Goal: Check status: Check status

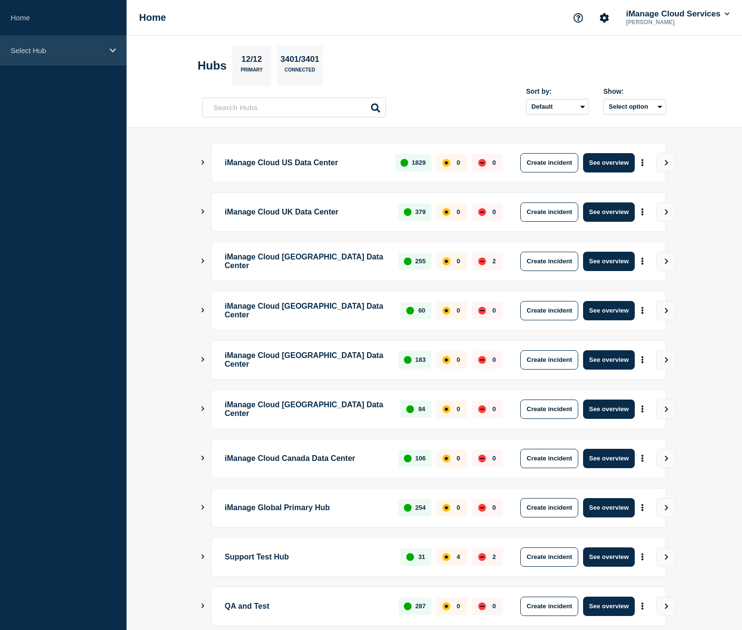
click at [41, 43] on div "Select Hub" at bounding box center [63, 50] width 127 height 29
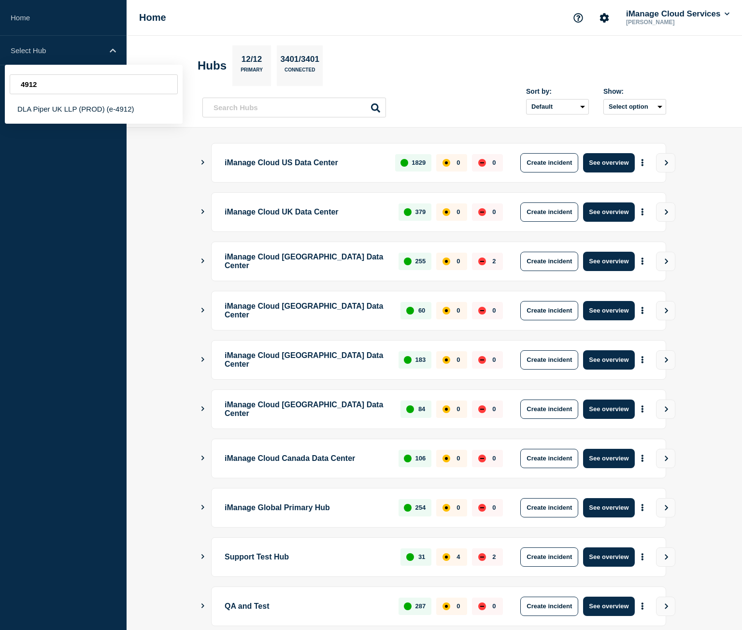
type input "4912"
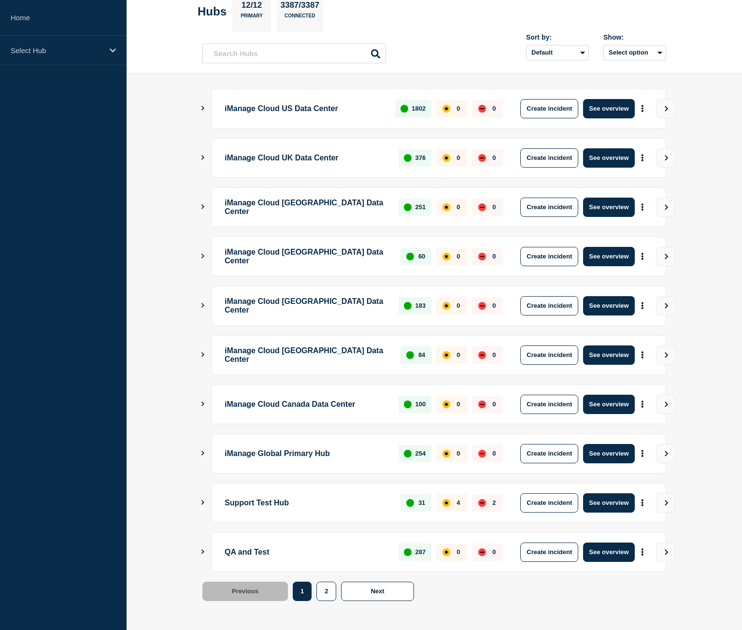
scroll to position [55, 0]
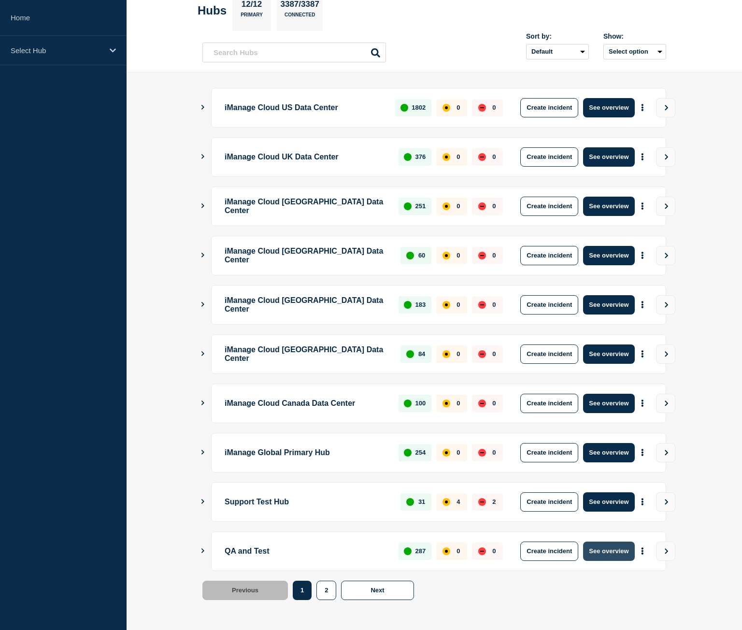
click at [620, 555] on button "See overview" at bounding box center [608, 550] width 51 height 19
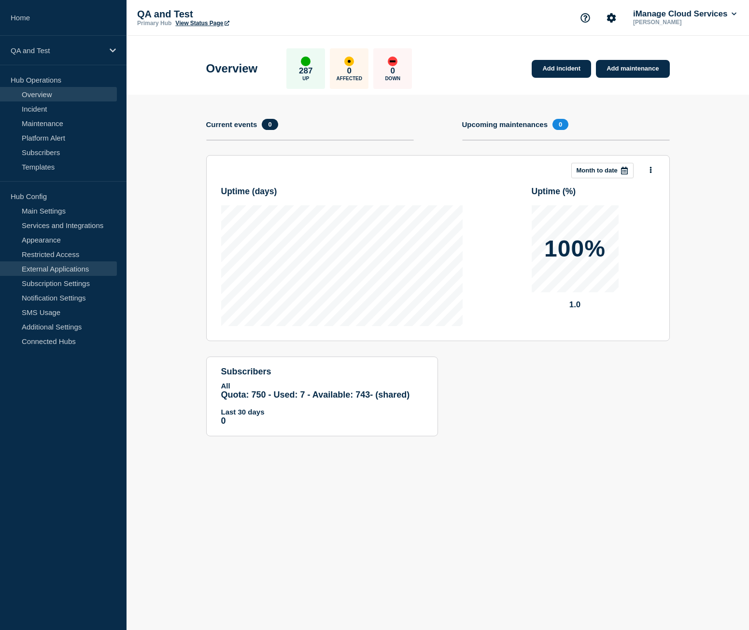
click at [74, 269] on link "External Applications" at bounding box center [58, 268] width 117 height 14
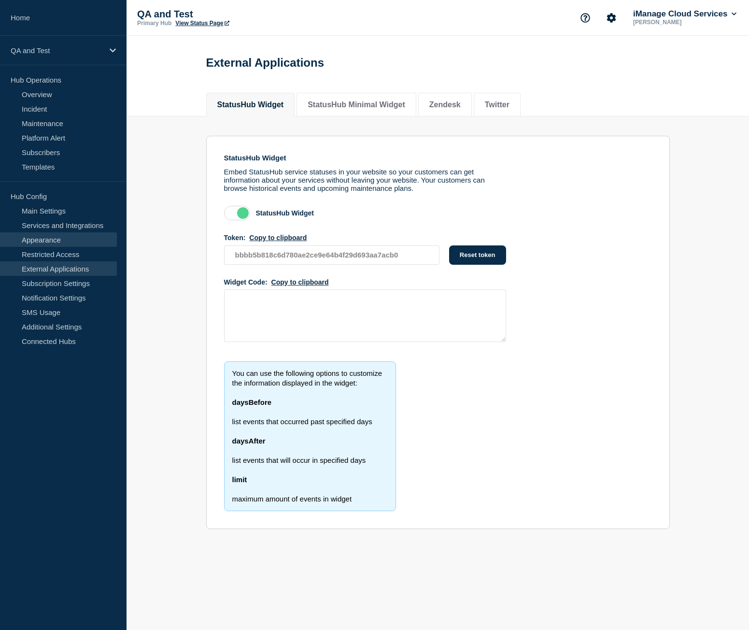
click at [57, 240] on link "Appearance" at bounding box center [58, 239] width 117 height 14
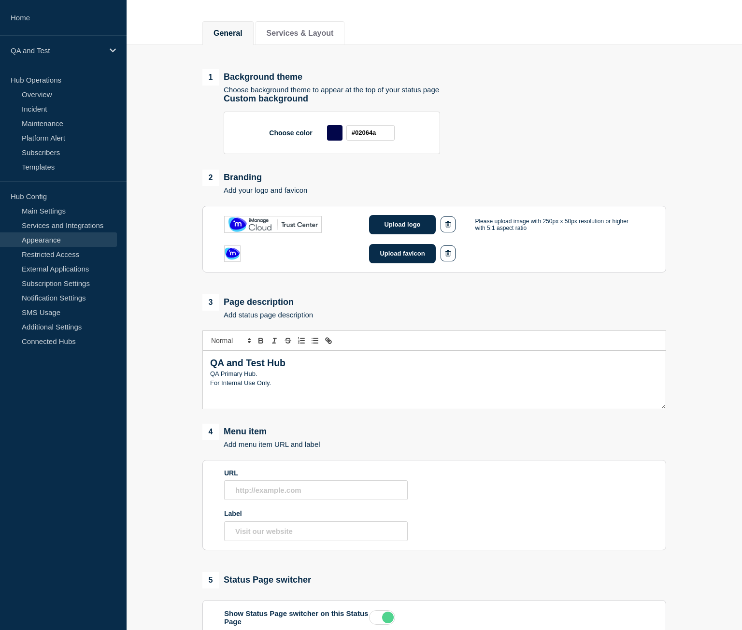
scroll to position [97, 0]
click at [272, 364] on h2 "QA and Test Hub" at bounding box center [434, 362] width 448 height 14
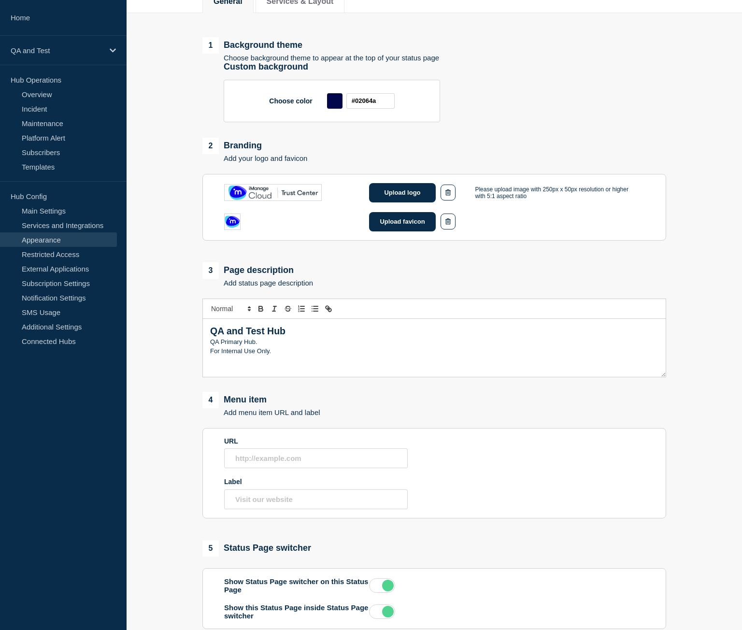
scroll to position [117, 0]
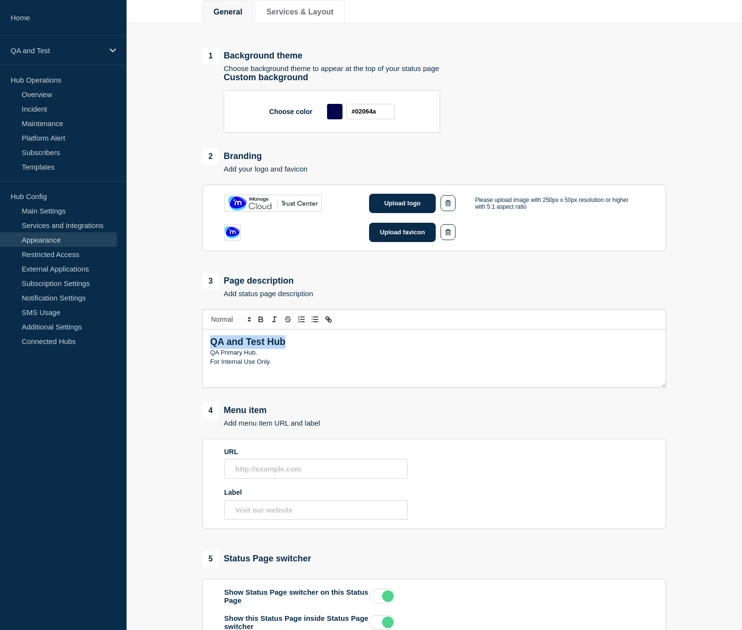
drag, startPoint x: 290, startPoint y: 342, endPoint x: 184, endPoint y: 341, distance: 106.2
click at [184, 341] on main "1 Background theme Choose background theme to appear at the top of your status …" at bounding box center [434, 367] width 615 height 686
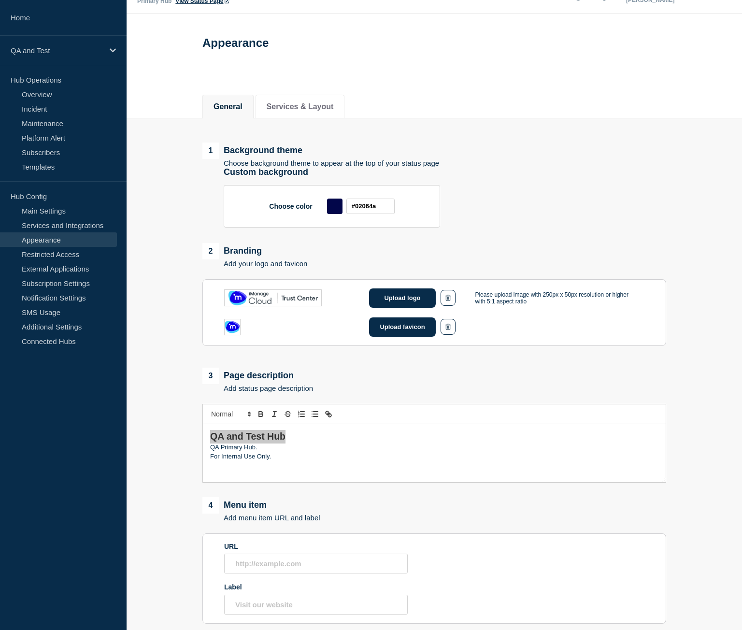
scroll to position [0, 0]
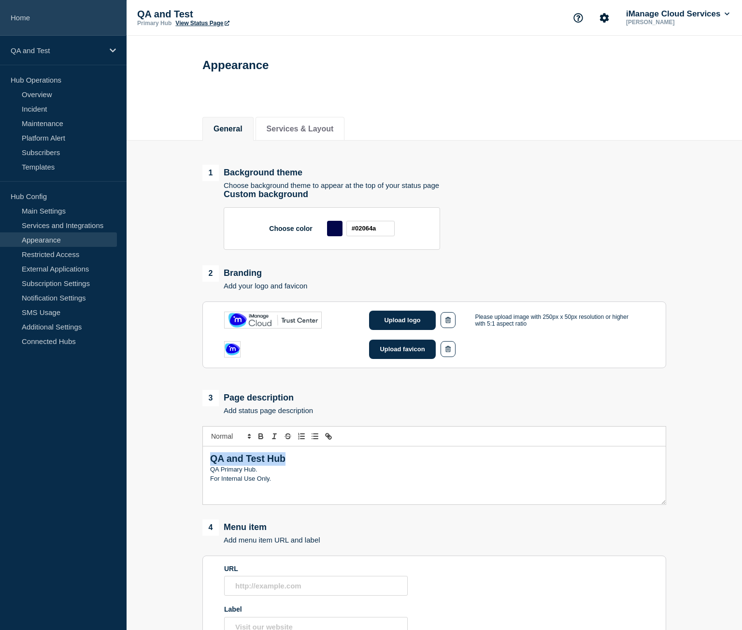
click at [74, 22] on link "Home" at bounding box center [63, 18] width 127 height 36
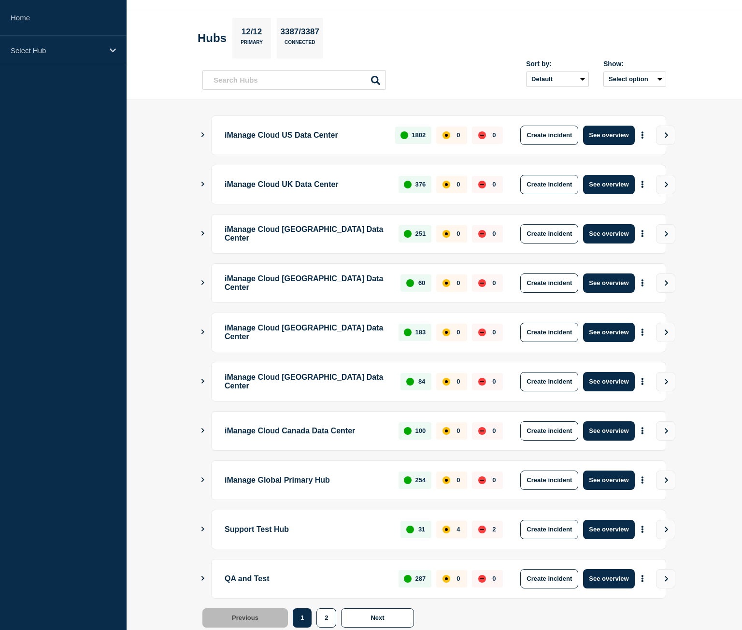
scroll to position [55, 0]
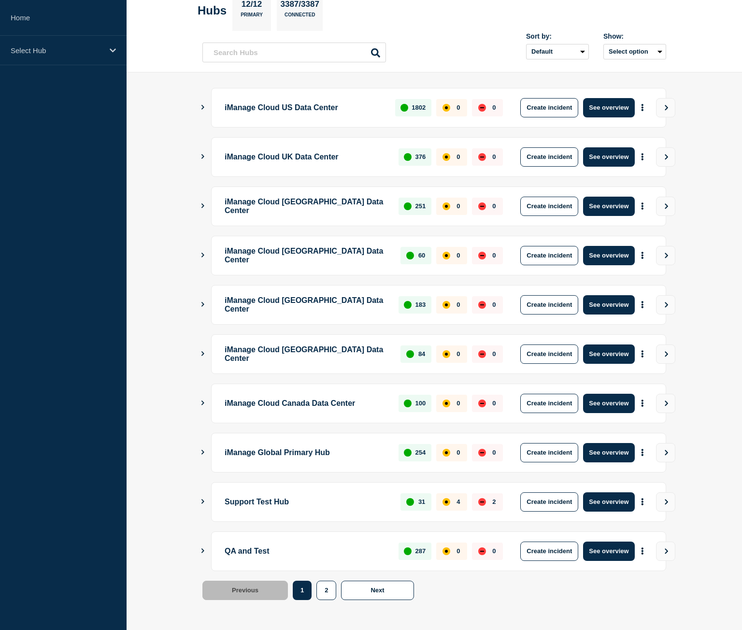
click at [198, 550] on main "iManage Cloud US Data Center 1802 0 0 Create incident See overview iManage Clou…" at bounding box center [434, 350] width 615 height 557
click at [201, 549] on icon "Show Connected Hubs" at bounding box center [202, 550] width 6 height 5
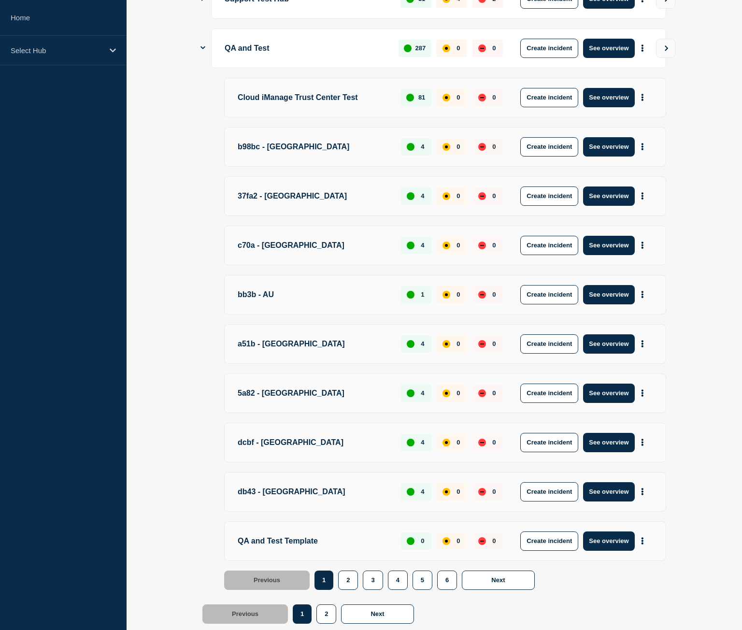
scroll to position [581, 0]
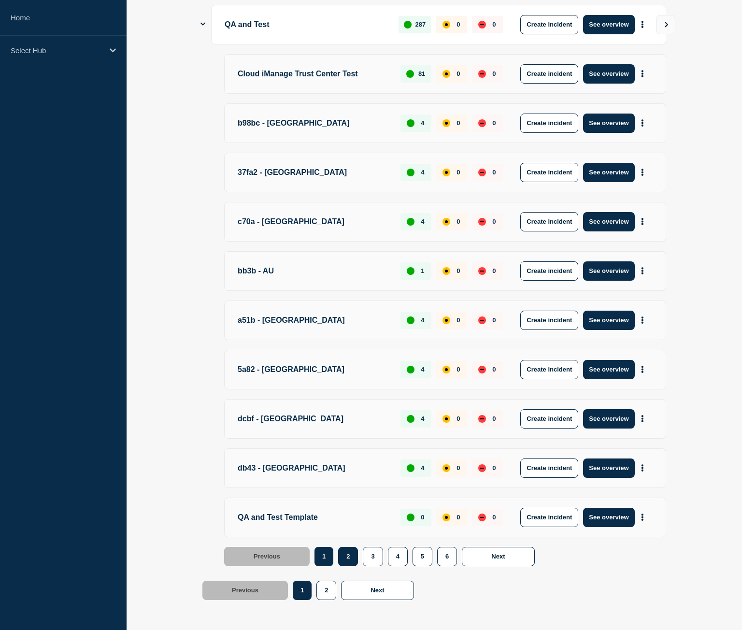
click at [351, 557] on button "2" at bounding box center [348, 556] width 20 height 19
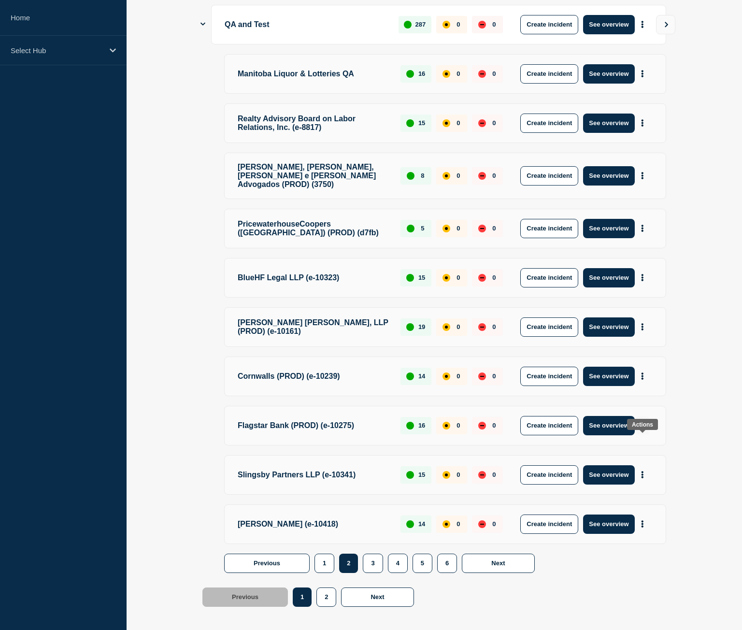
click at [638, 434] on button "More actions" at bounding box center [642, 425] width 13 height 18
click at [640, 481] on link "View Status Page" at bounding box center [641, 483] width 71 height 8
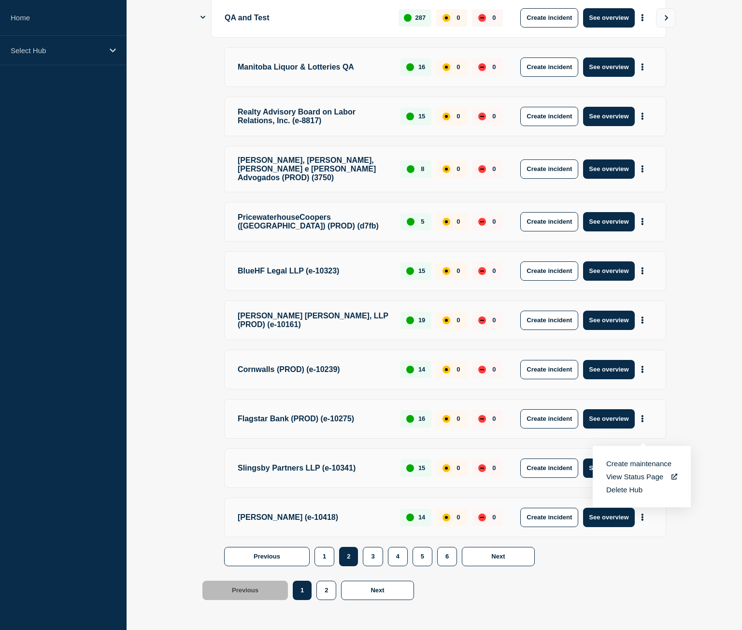
scroll to position [604, 0]
click at [48, 46] on p "Select Hub" at bounding box center [57, 50] width 93 height 8
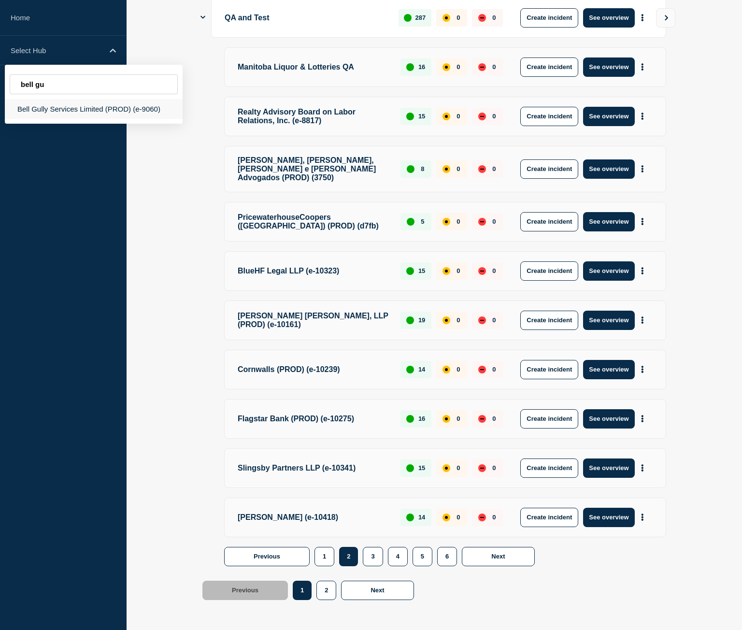
type input "bell gu"
click at [48, 115] on div "Bell Gully Services Limited (PROD) (e-9060)" at bounding box center [94, 109] width 178 height 20
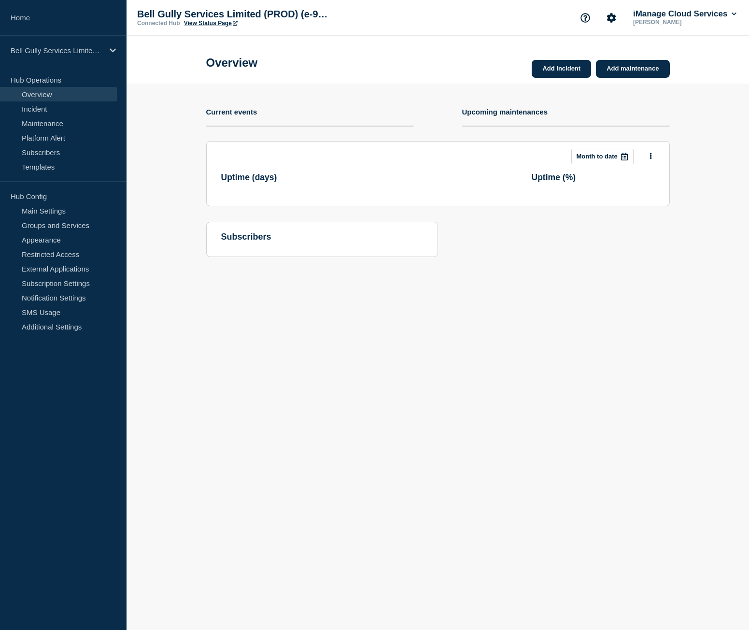
click at [201, 26] on link "View Status Page" at bounding box center [211, 23] width 54 height 7
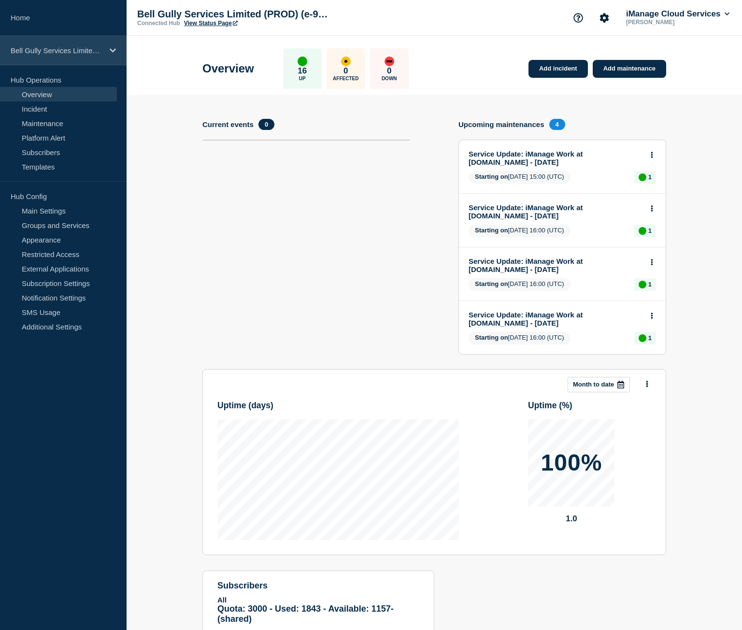
click at [40, 57] on div "Bell Gully Services Limited (PROD) (e-9060)" at bounding box center [63, 50] width 127 height 29
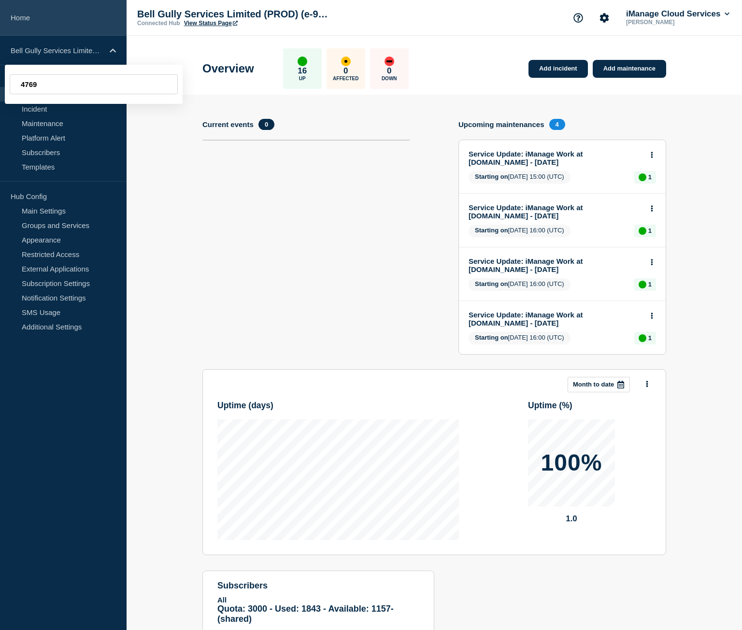
type input "4769"
click at [37, 17] on link "Home" at bounding box center [63, 18] width 127 height 36
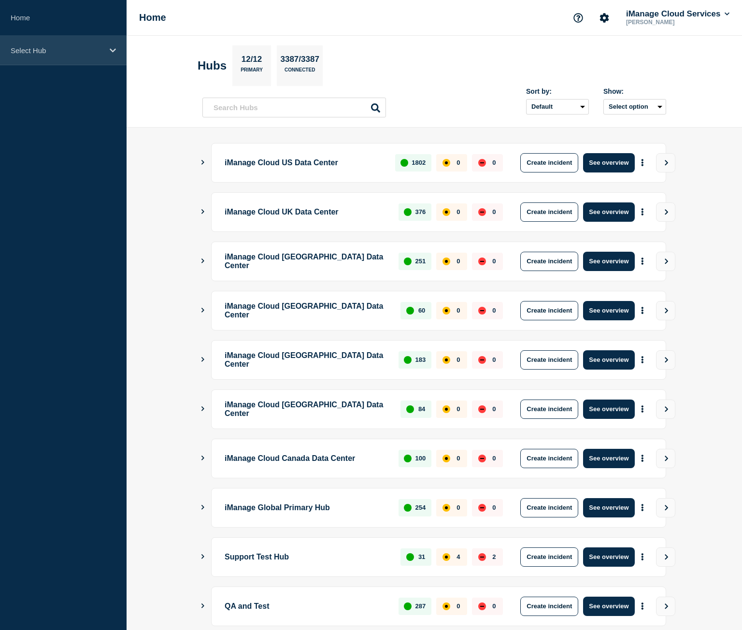
click at [49, 45] on div "Select Hub" at bounding box center [63, 50] width 127 height 29
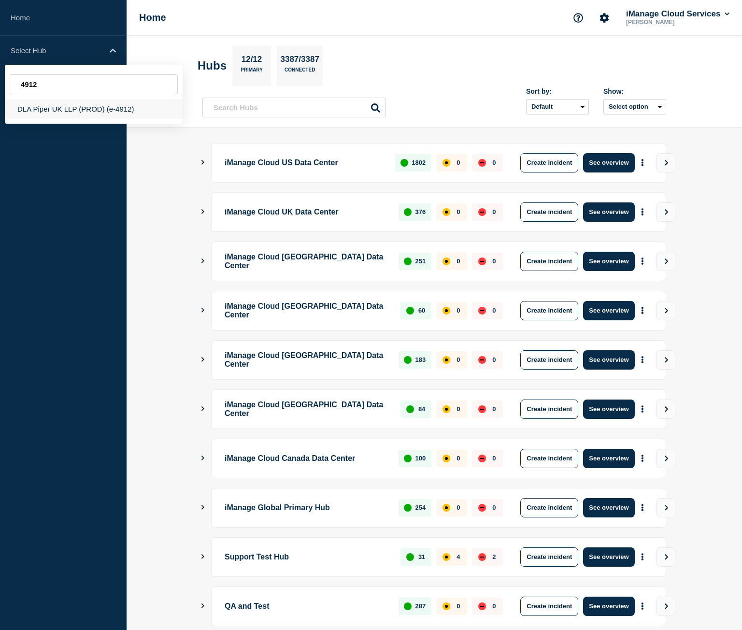
type input "4912"
click at [106, 103] on div "DLA Piper UK LLP (PROD) (e-4912)" at bounding box center [94, 109] width 178 height 20
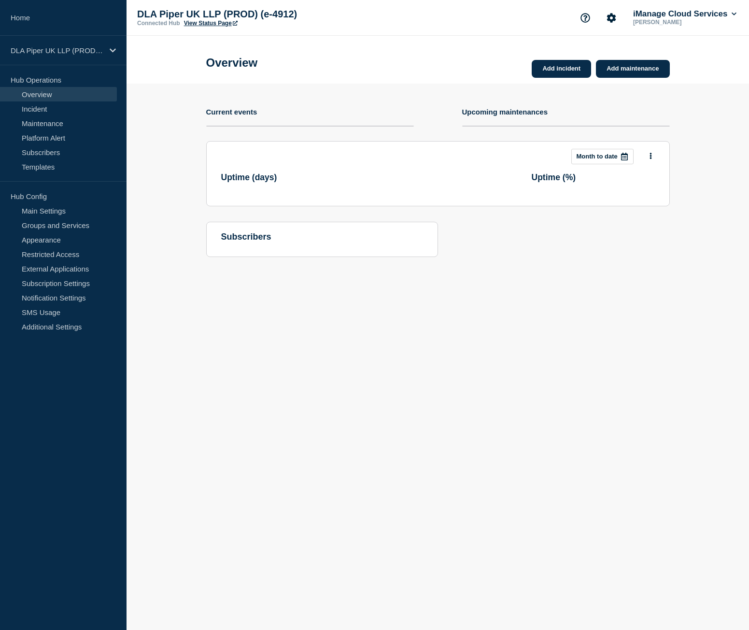
click at [216, 23] on link "View Status Page" at bounding box center [211, 23] width 54 height 7
